Goal: Task Accomplishment & Management: Use online tool/utility

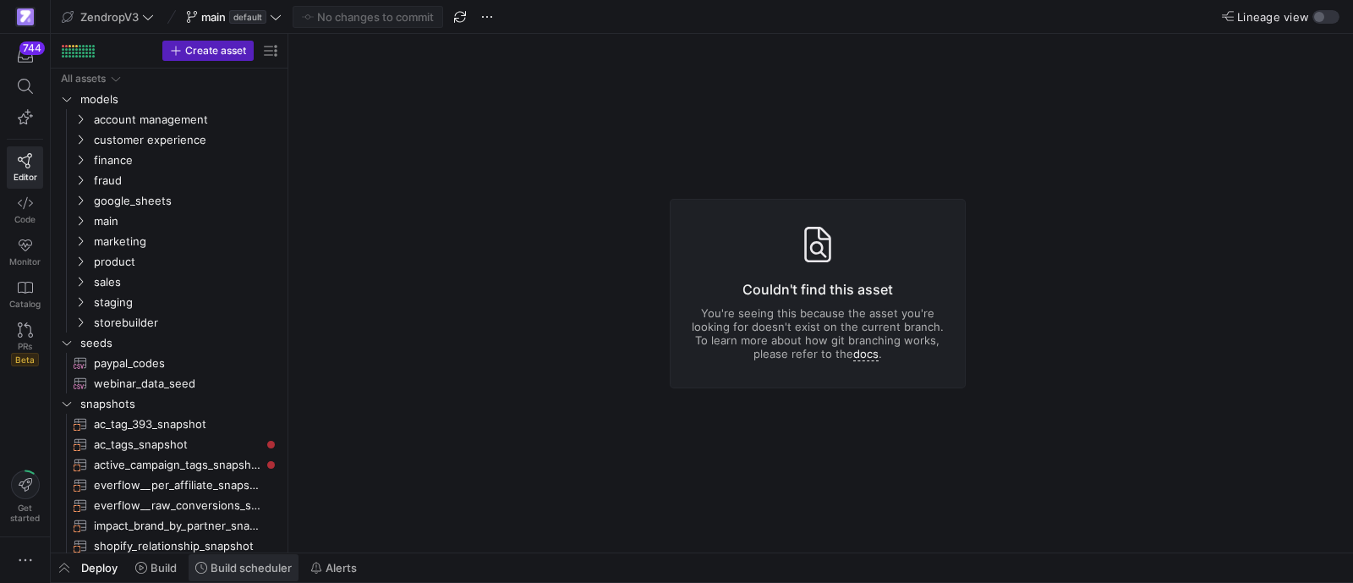
click at [221, 572] on span "Build scheduler" at bounding box center [251, 568] width 81 height 14
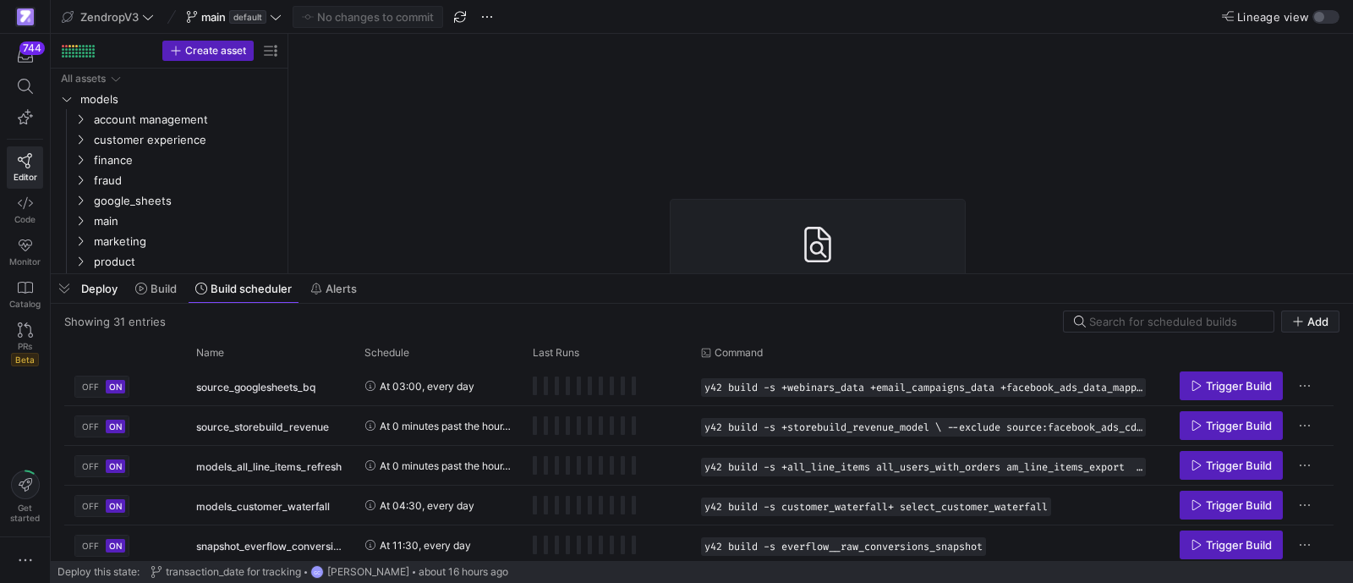
click at [400, 279] on div "Deploy Build Build scheduler Alerts" at bounding box center [702, 288] width 1302 height 29
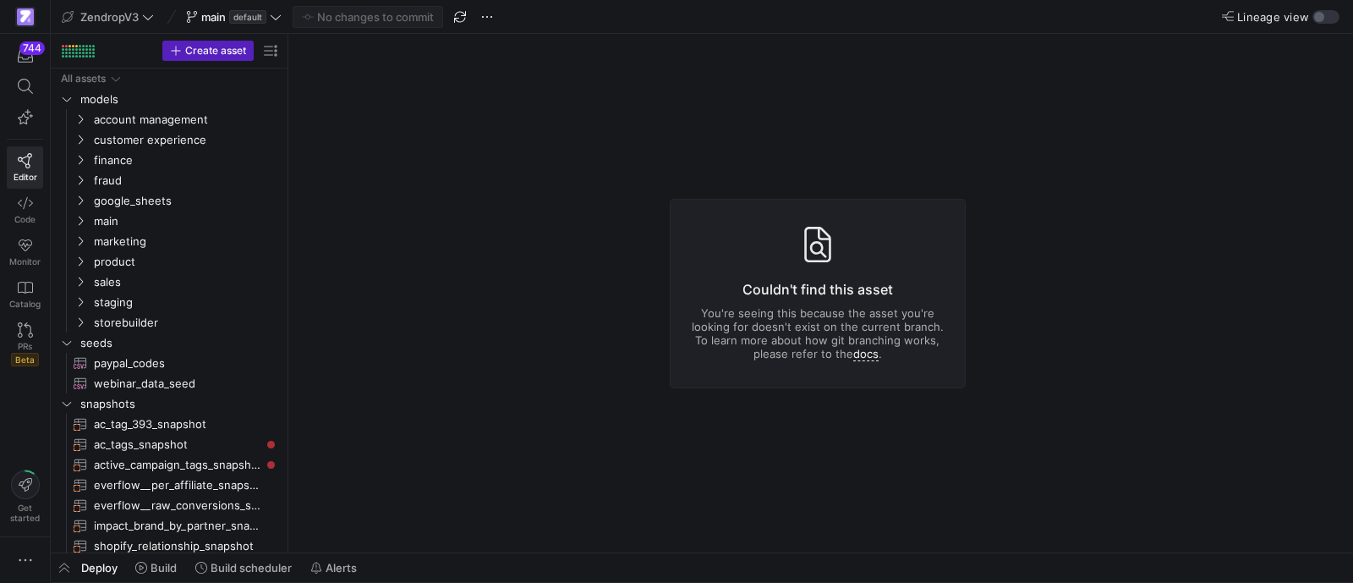
drag, startPoint x: 252, startPoint y: 560, endPoint x: 259, endPoint y: 551, distance: 10.8
click at [252, 560] on span at bounding box center [244, 567] width 110 height 27
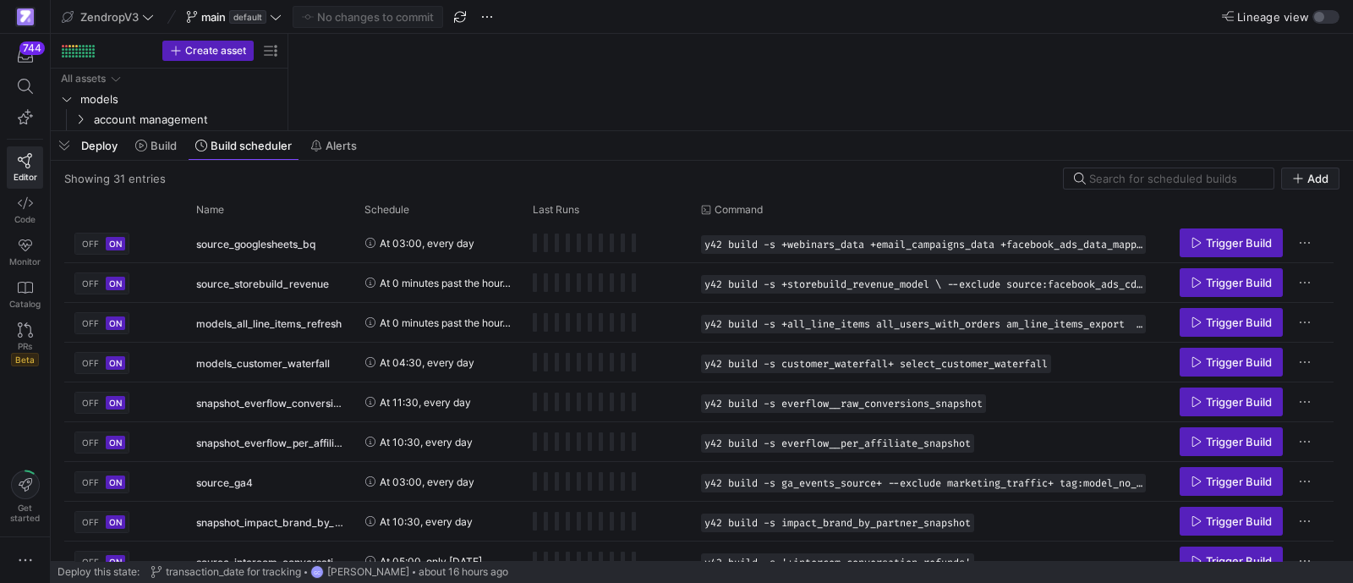
drag, startPoint x: 421, startPoint y: 273, endPoint x: 442, endPoint y: 131, distance: 143.6
click at [442, 131] on div at bounding box center [702, 131] width 1302 height 7
click at [275, 209] on div "Name" at bounding box center [264, 209] width 136 height 18
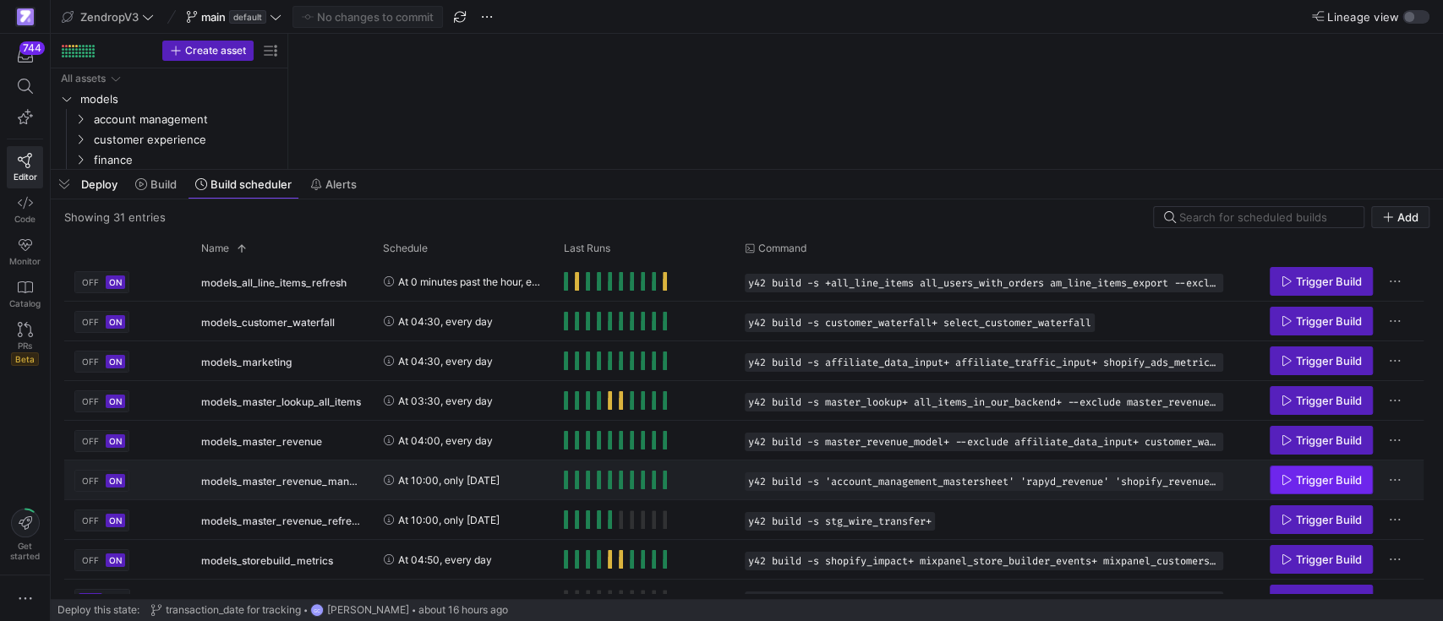
click at [1327, 479] on span "Trigger Build" at bounding box center [1329, 480] width 66 height 14
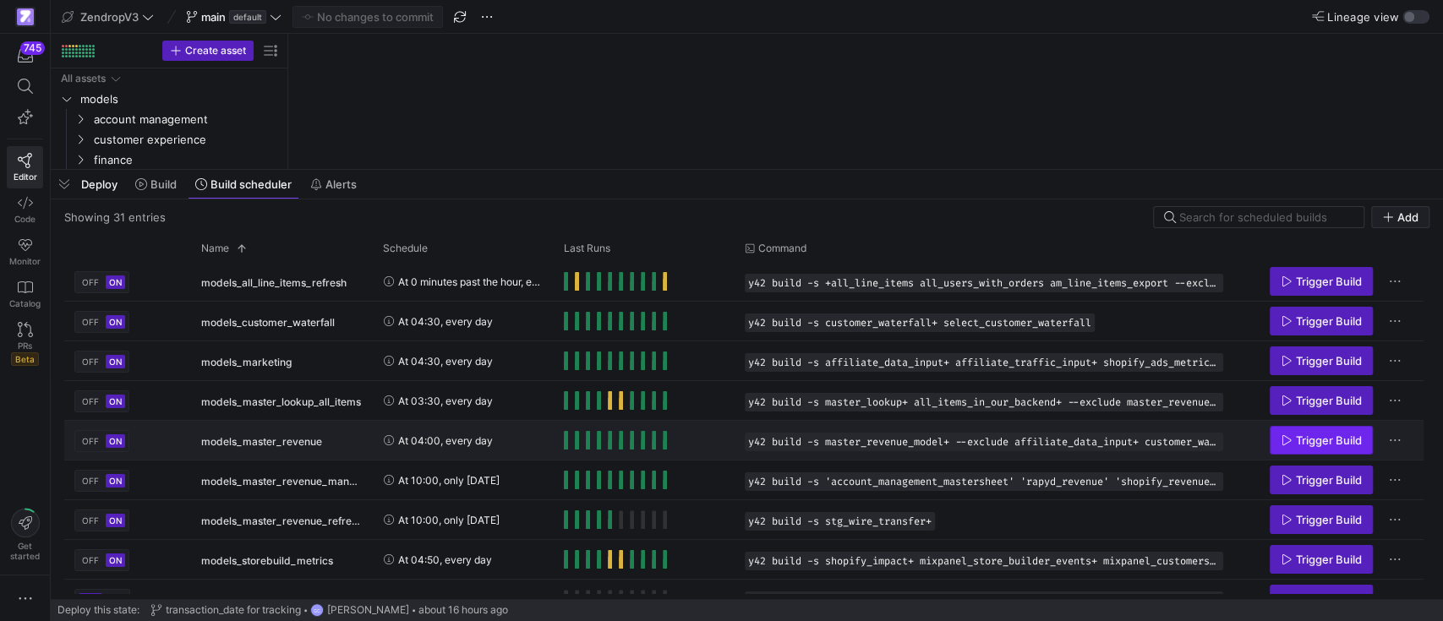
click at [1321, 439] on span "Trigger Build" at bounding box center [1329, 441] width 66 height 14
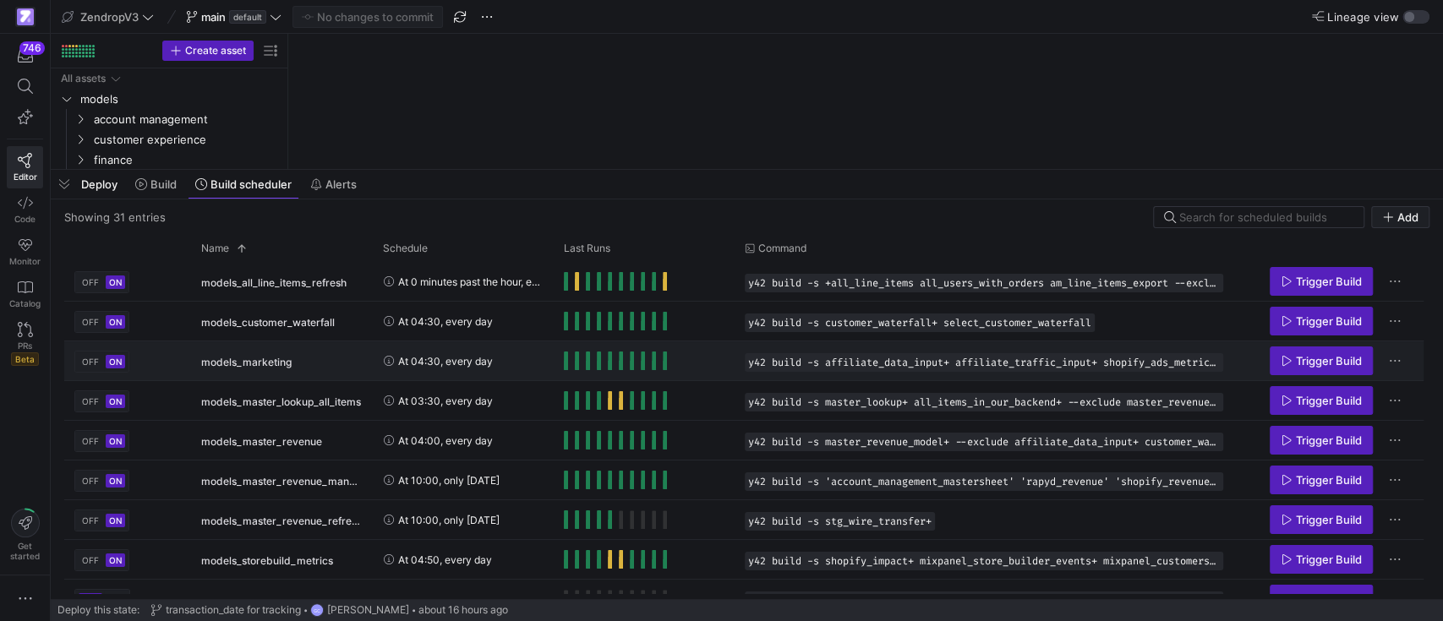
click at [1282, 359] on icon "Press SPACE to select this row." at bounding box center [1287, 361] width 12 height 12
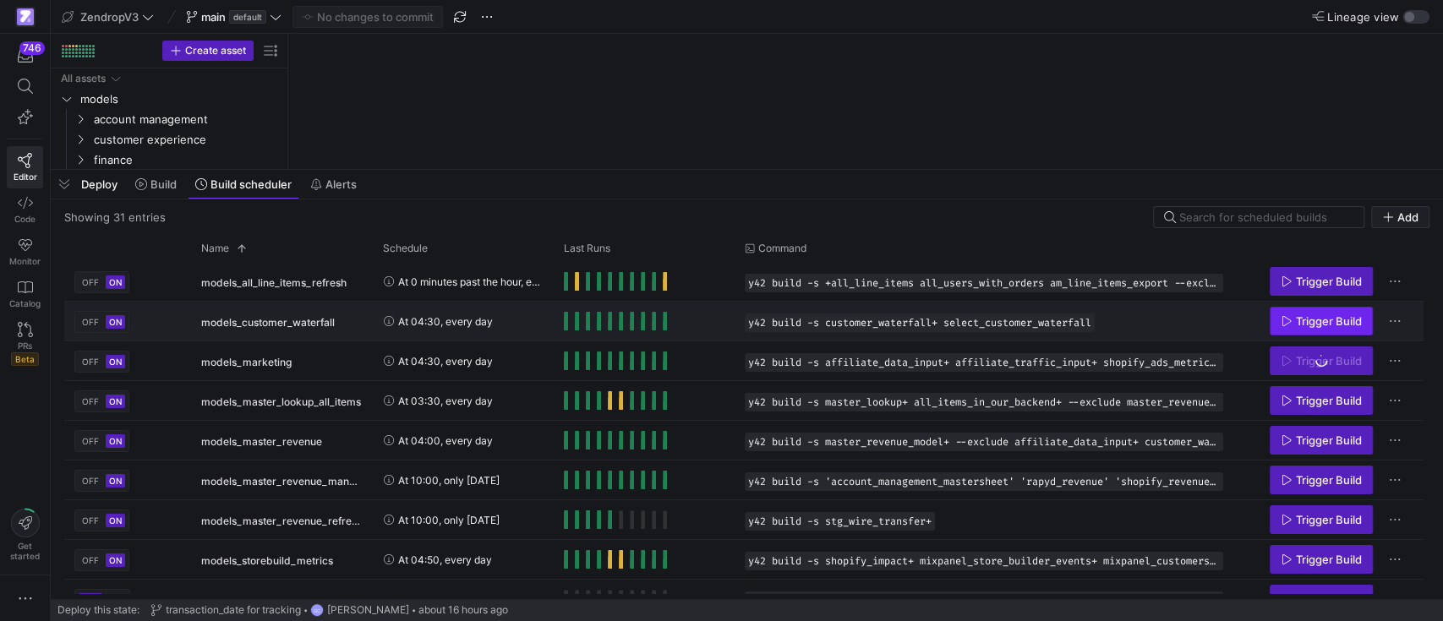
click at [1294, 319] on span "Trigger Build" at bounding box center [1321, 322] width 81 height 14
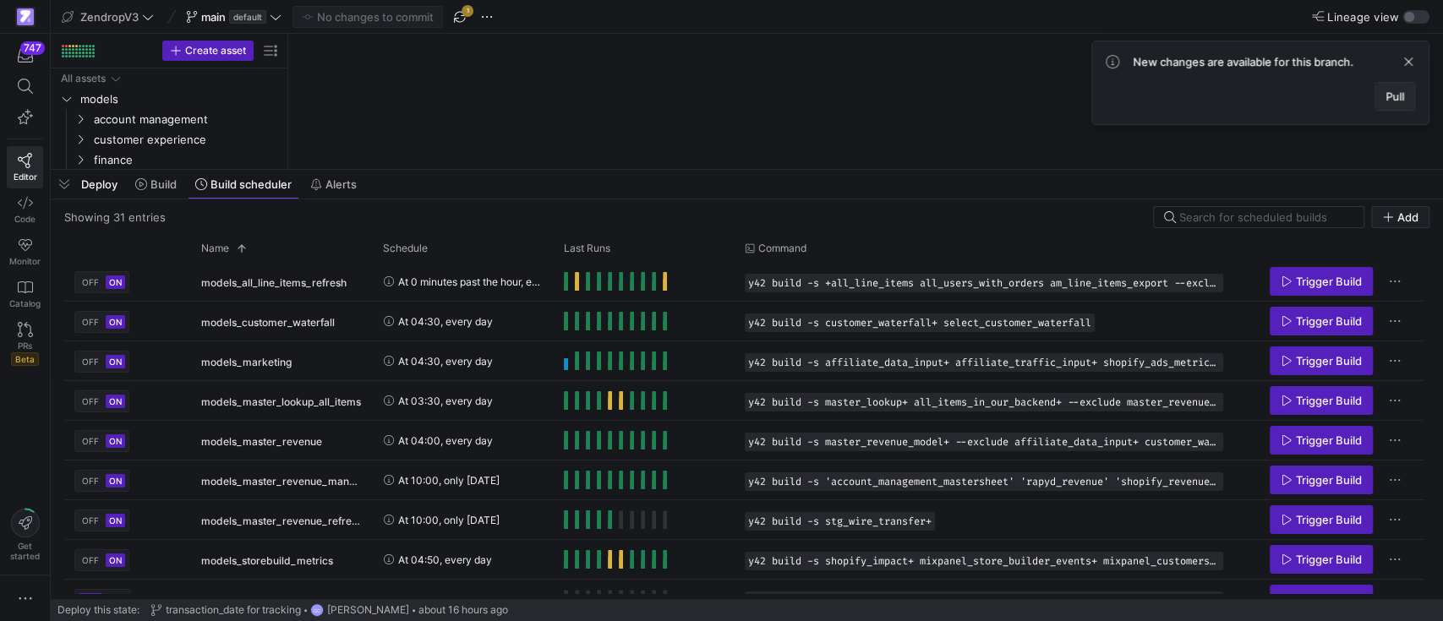
click at [1352, 97] on span "Pull" at bounding box center [1395, 97] width 19 height 14
